Goal: Information Seeking & Learning: Learn about a topic

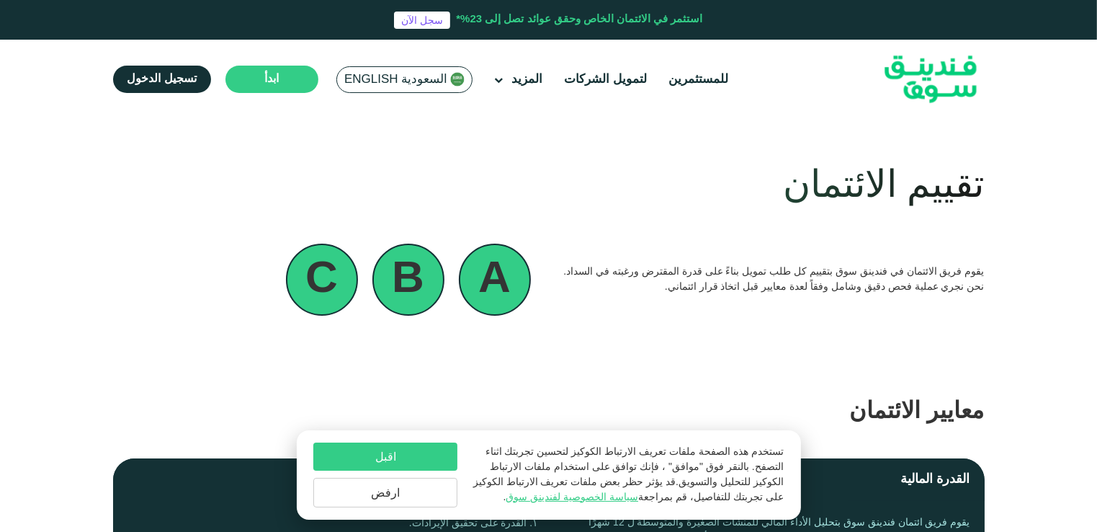
click at [369, 460] on button "اقبل" at bounding box center [385, 456] width 144 height 28
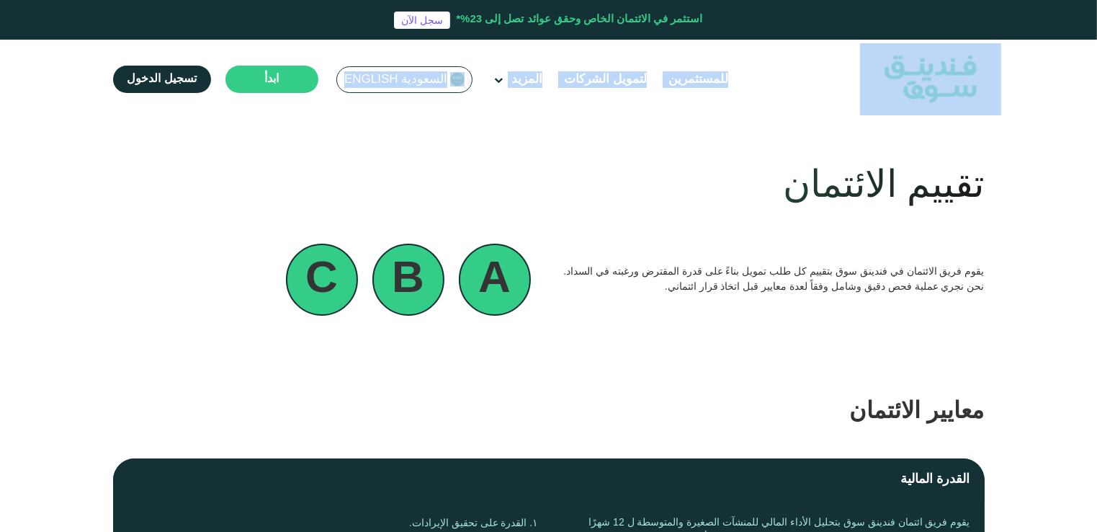
drag, startPoint x: 1095, startPoint y: 94, endPoint x: 1101, endPoint y: 140, distance: 46.5
click at [1096, 140] on html "استثمر في الائتمان الخاص وحقق عوائد تصل إلى 23%* سجل الآن للمستثمرين لتمويل الش…" at bounding box center [548, 266] width 1097 height 532
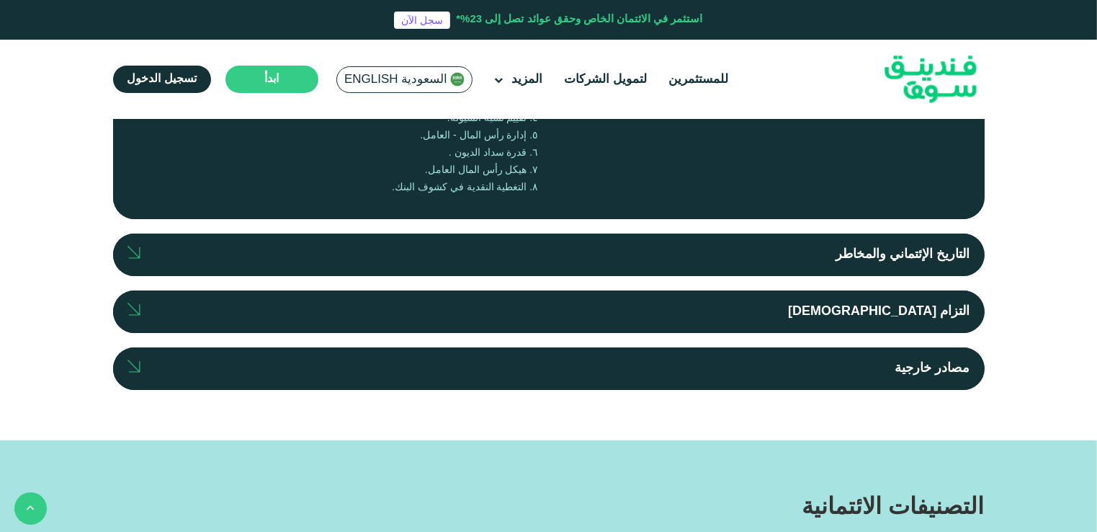
scroll to position [461, 0]
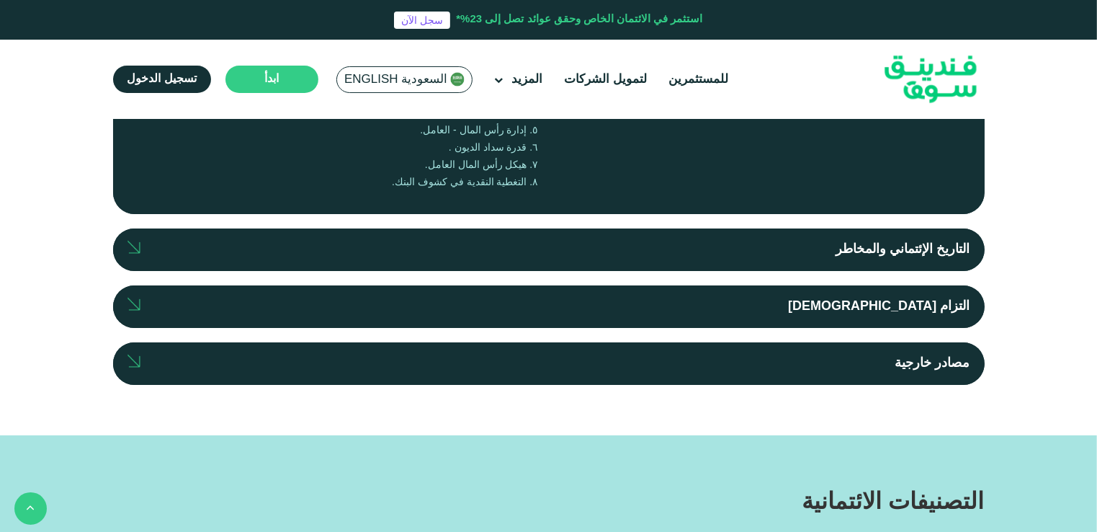
click at [923, 243] on div "التاريخ الإئتماني والمخاطر" at bounding box center [903, 249] width 134 height 19
click at [0, 0] on input "التاريخ الإئتماني والمخاطر" at bounding box center [0, 0] width 0 height 0
